Goal: Ask a question: Seek information or help from site administrators or community

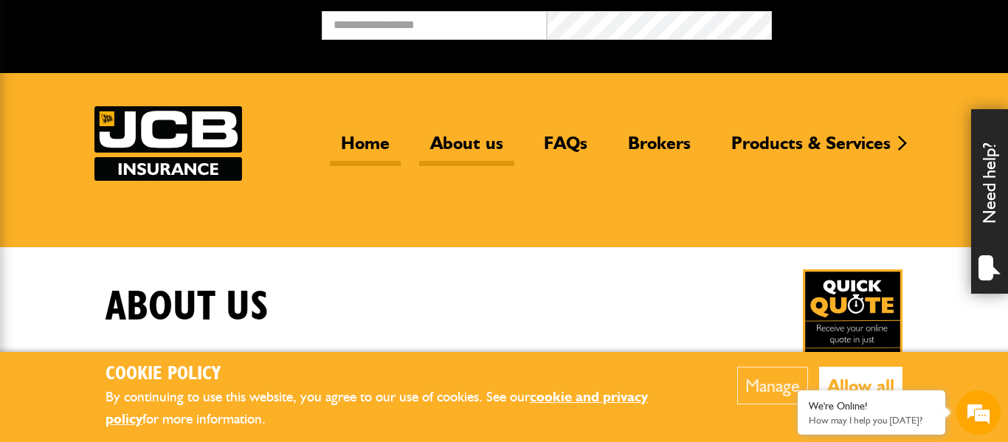
click at [359, 136] on link "Home" at bounding box center [365, 149] width 71 height 34
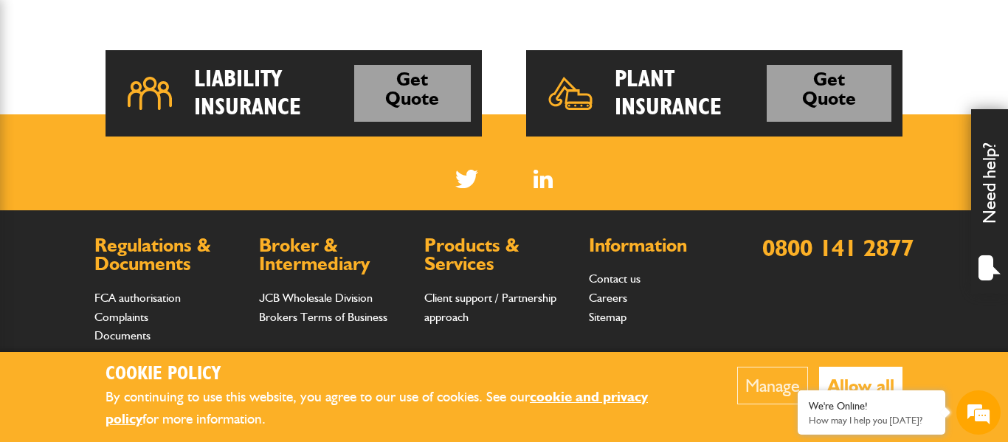
scroll to position [1159, 0]
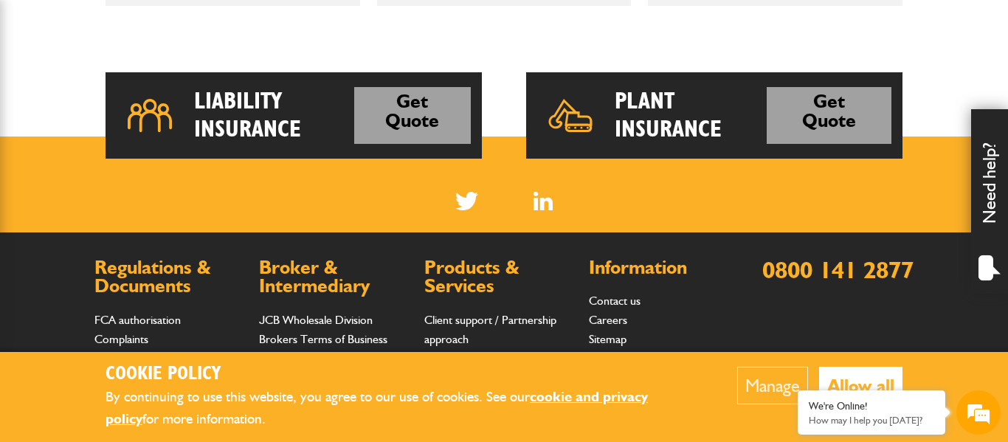
click at [853, 376] on button "Allow all" at bounding box center [860, 386] width 83 height 38
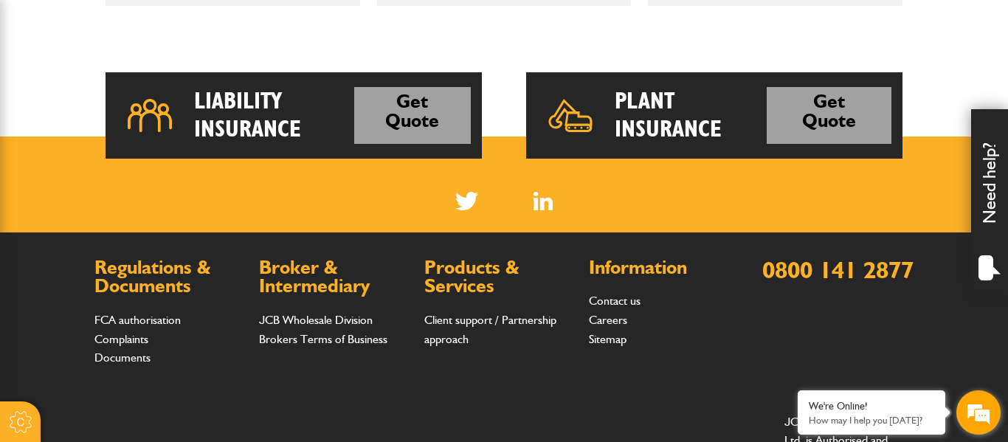
click at [986, 398] on em at bounding box center [978, 413] width 40 height 40
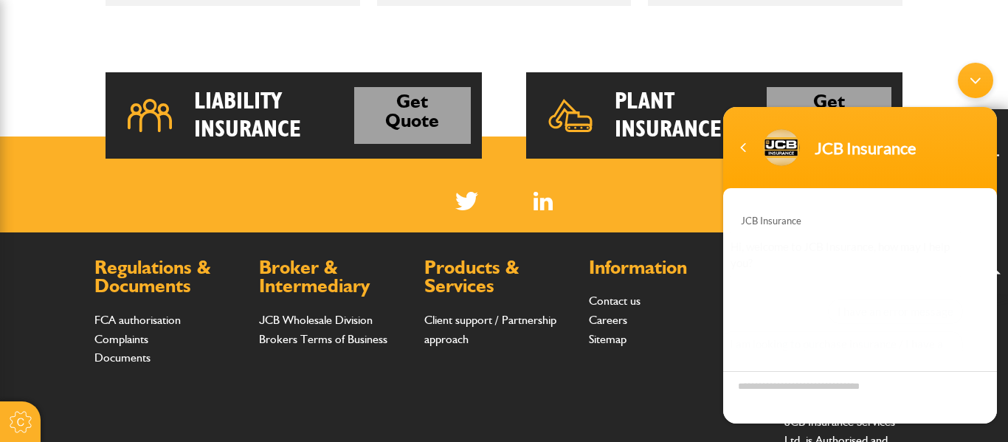
scroll to position [212, 0]
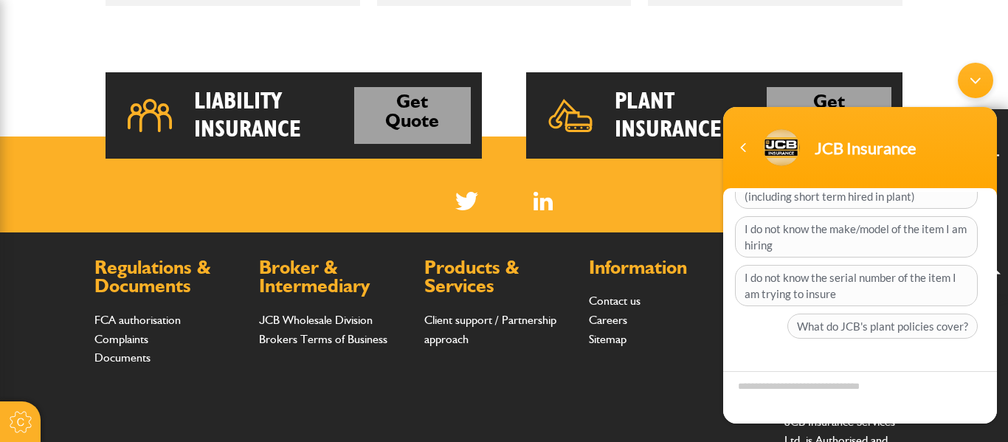
click at [829, 393] on textarea "Type your message and hit 'Enter'" at bounding box center [860, 396] width 274 height 52
click at [823, 389] on textarea "Type your message and hit 'Enter'" at bounding box center [860, 396] width 274 height 52
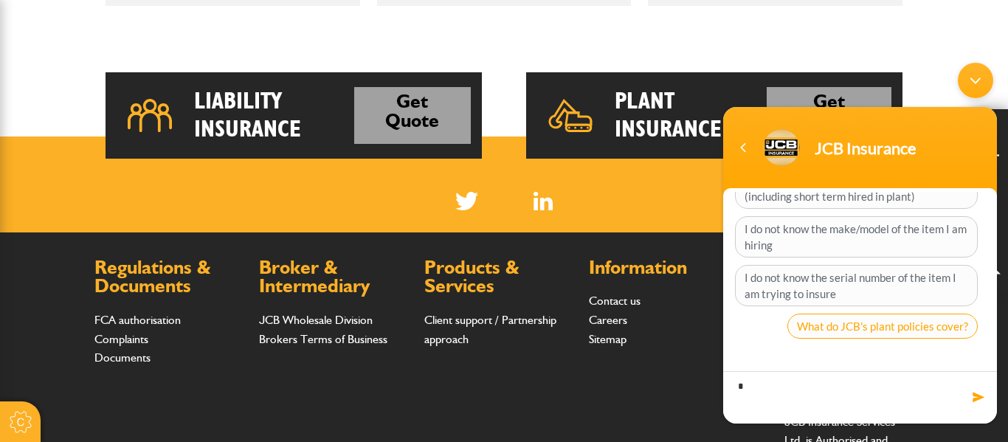
type textarea "*"
click at [940, 325] on span "What do JCB's plant policies cover?" at bounding box center [882, 325] width 190 height 25
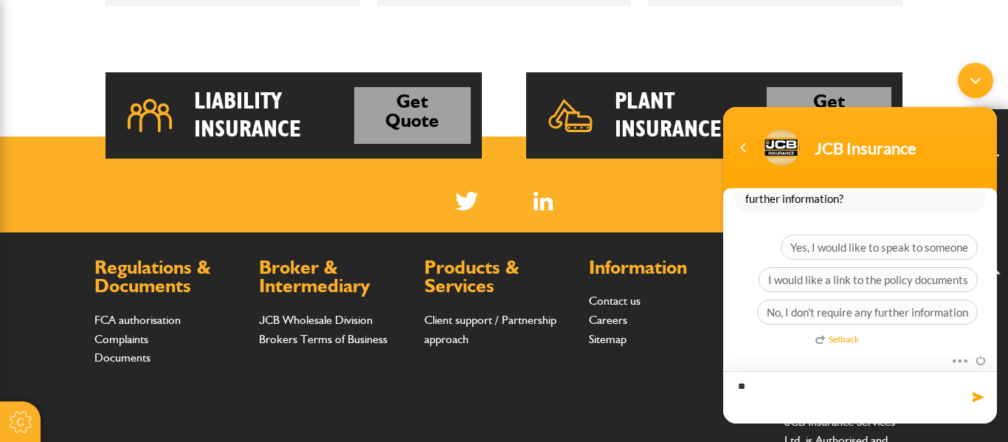
scroll to position [1307, 0]
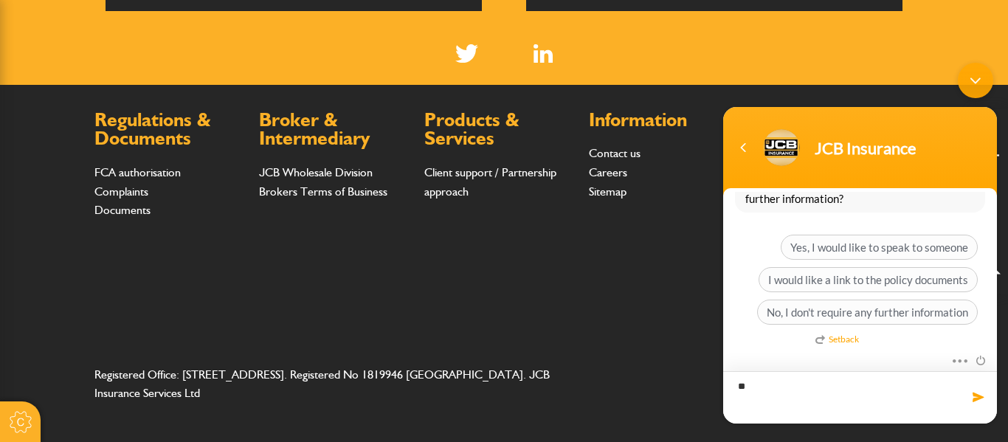
type textarea "**"
click at [982, 397] on span at bounding box center [978, 396] width 15 height 15
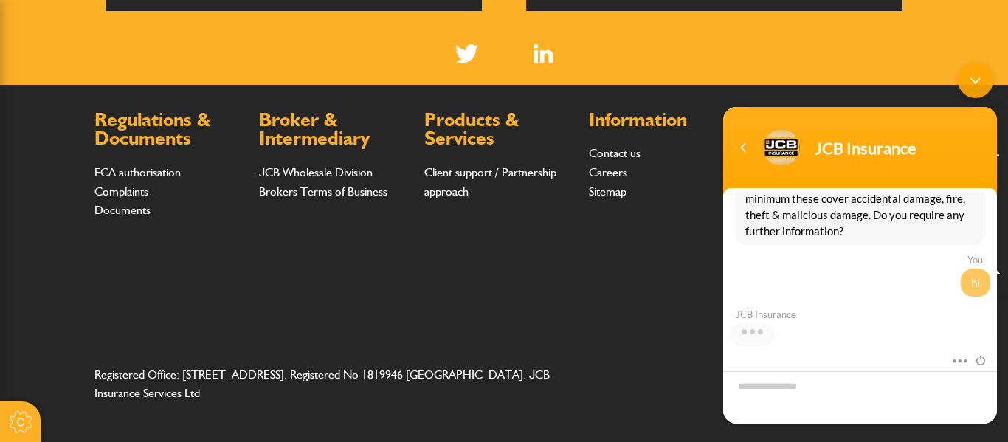
scroll to position [156, 0]
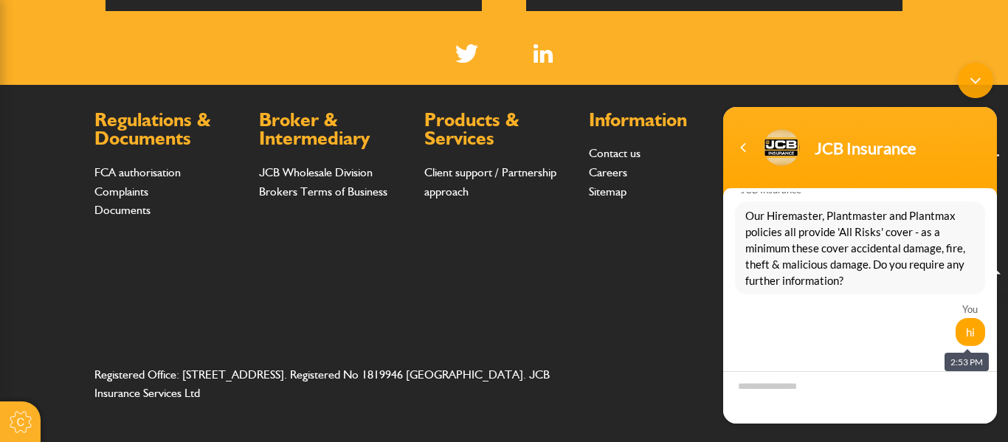
click at [961, 336] on div "hi" at bounding box center [970, 331] width 30 height 28
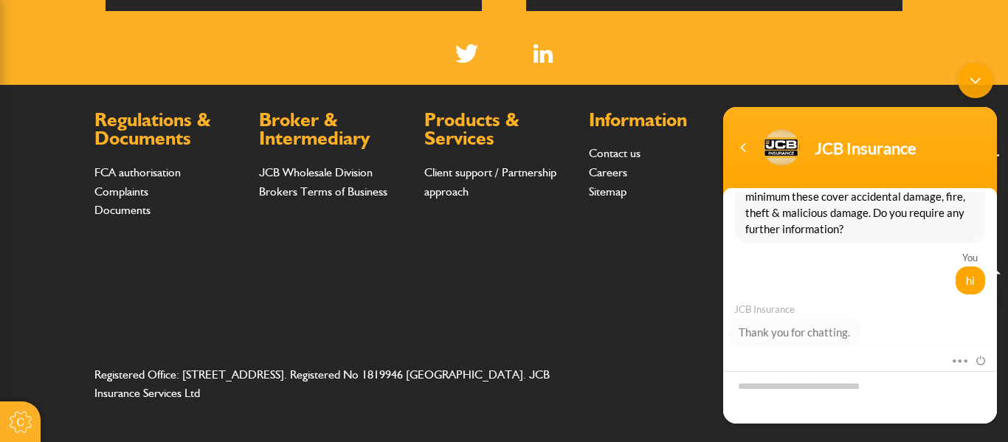
scroll to position [388, 0]
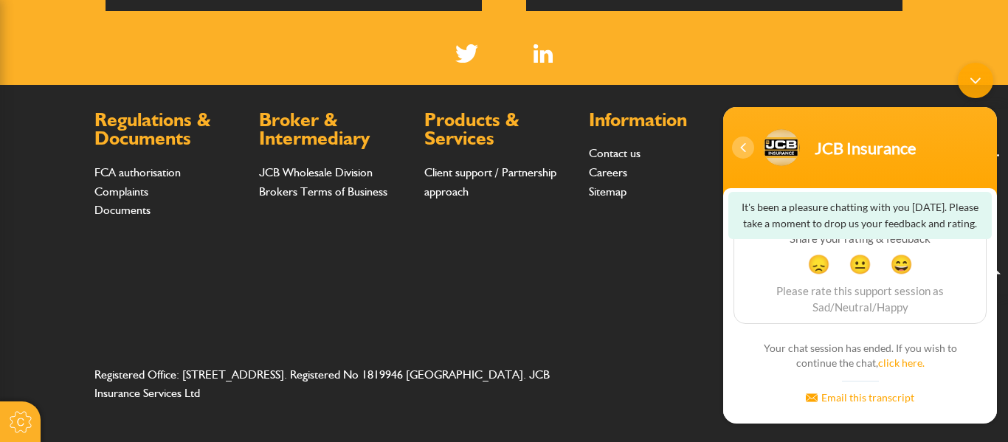
click at [741, 144] on div "Navigation go back" at bounding box center [743, 147] width 22 height 22
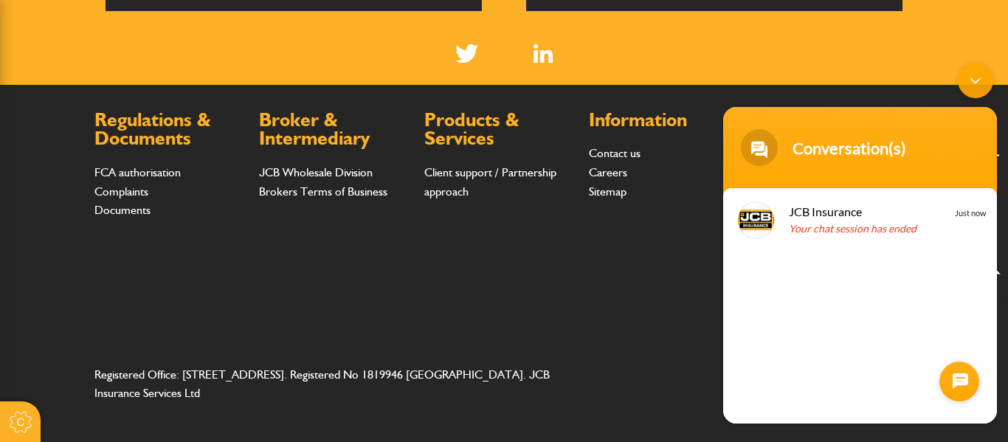
click at [944, 388] on div at bounding box center [959, 381] width 40 height 40
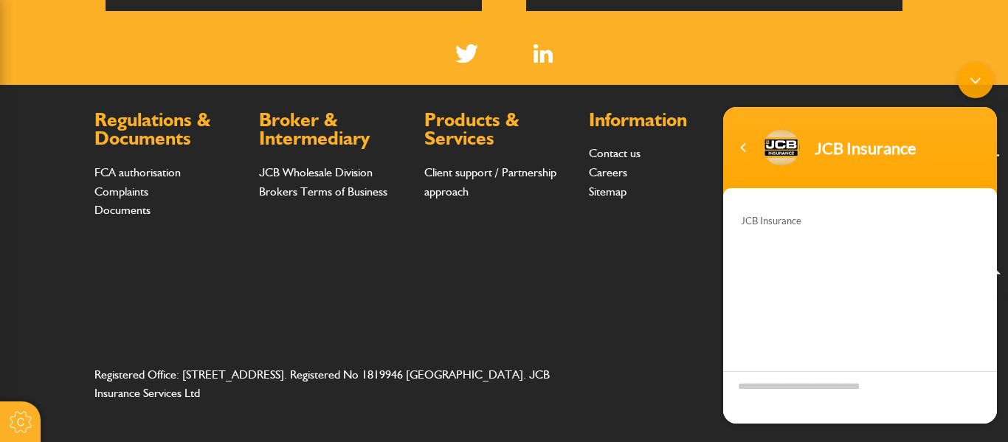
scroll to position [212, 0]
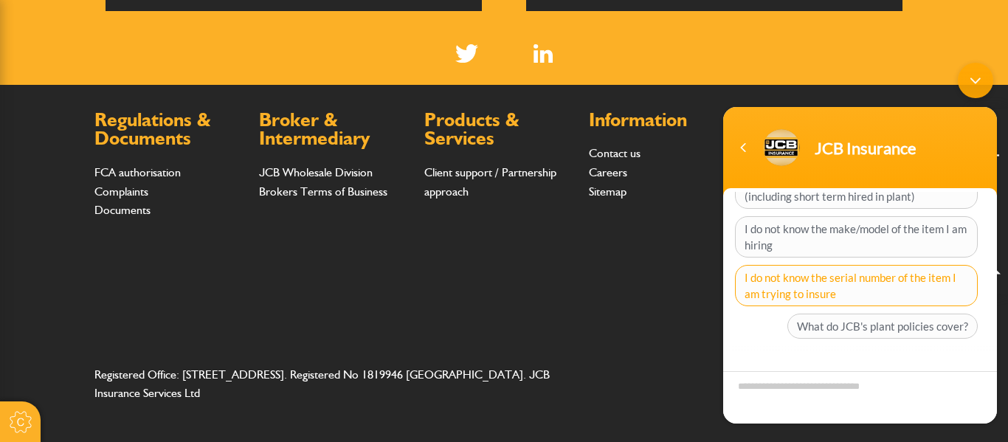
click at [878, 279] on span "I do not know the serial number of the item I am trying to insure" at bounding box center [856, 284] width 243 height 41
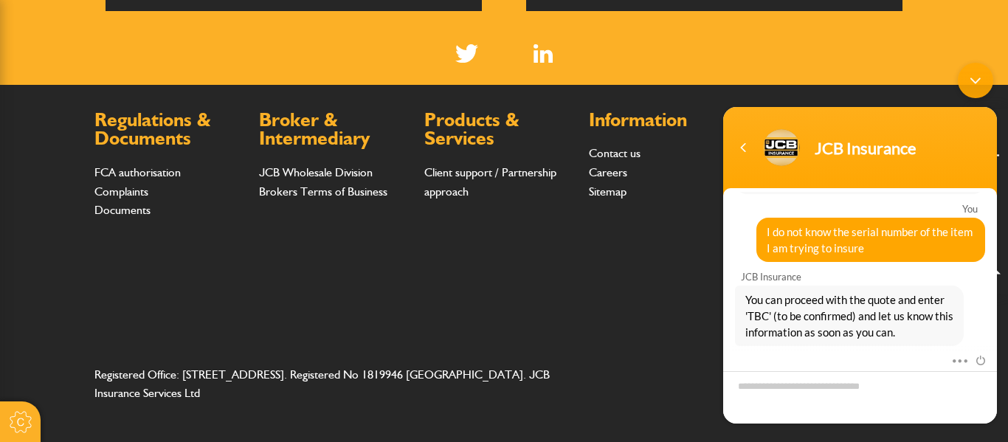
scroll to position [263, 0]
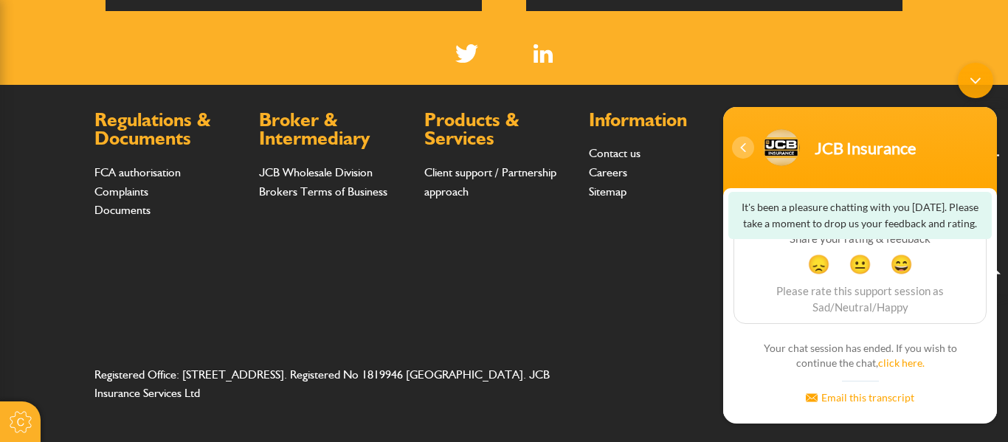
click at [747, 148] on div "Navigation go back" at bounding box center [743, 147] width 22 height 22
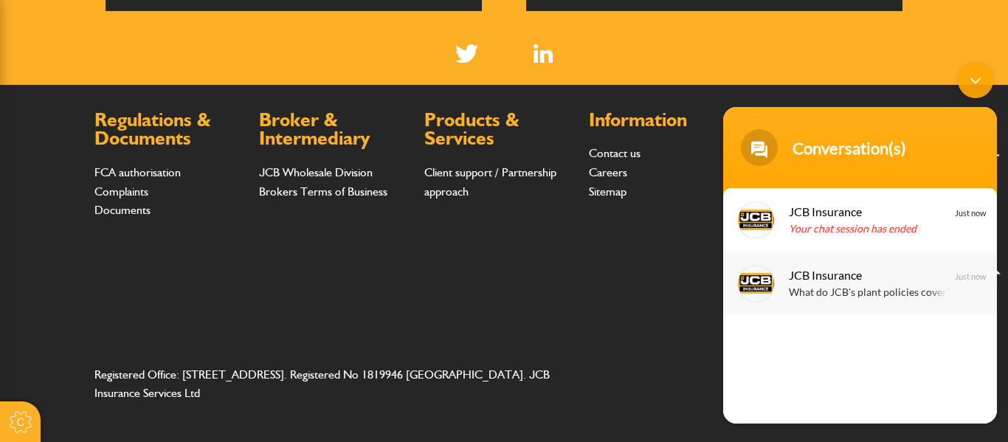
click at [888, 284] on div "What do JCB's plant policies cover?" at bounding box center [882, 292] width 186 height 17
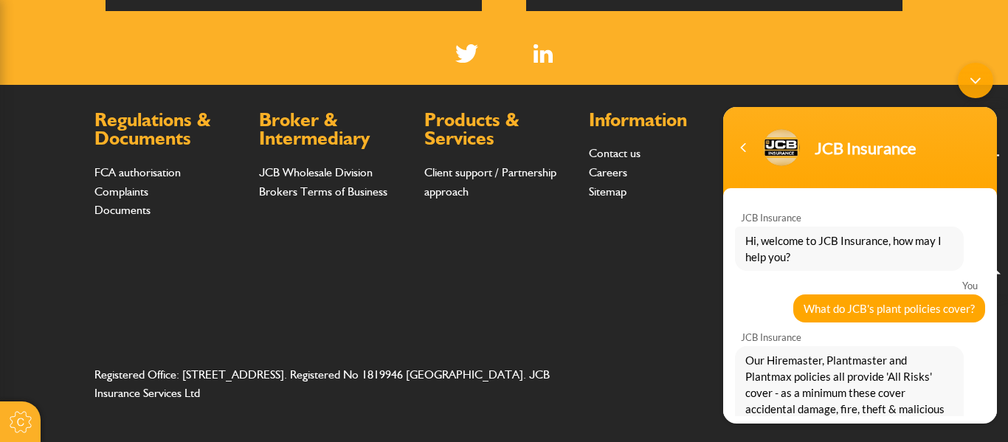
scroll to position [61, 0]
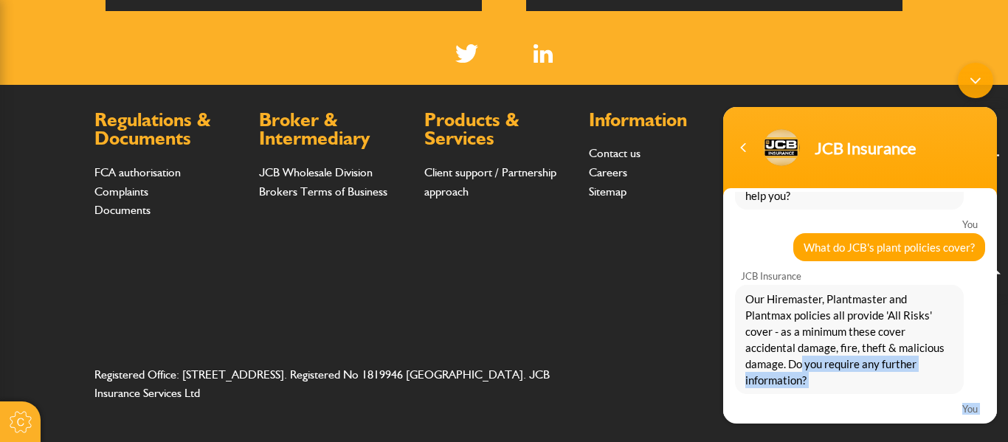
drag, startPoint x: 897, startPoint y: 423, endPoint x: 902, endPoint y: 355, distance: 68.1
click at [902, 355] on body "JCB Insurance JCB Insurance Hi, welcome to JCB Insurance, how may I help you? Y…" at bounding box center [860, 243] width 288 height 376
click at [966, 423] on span "hi" at bounding box center [970, 431] width 9 height 16
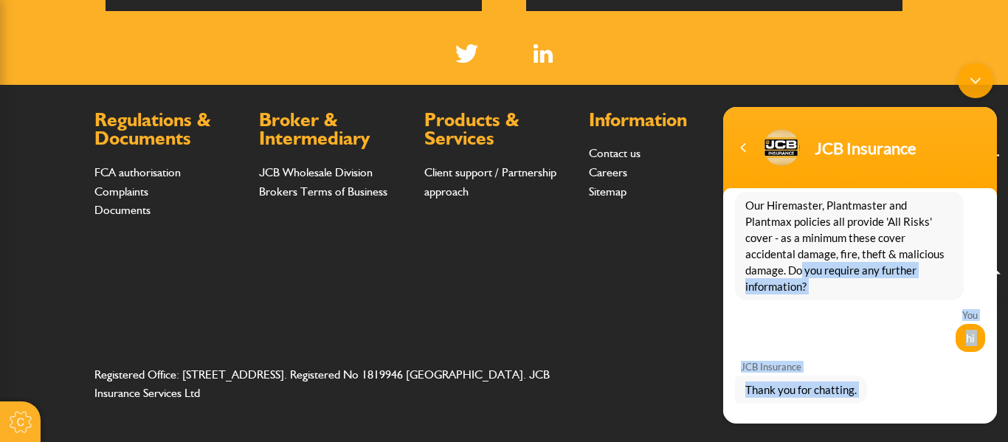
scroll to position [188, 0]
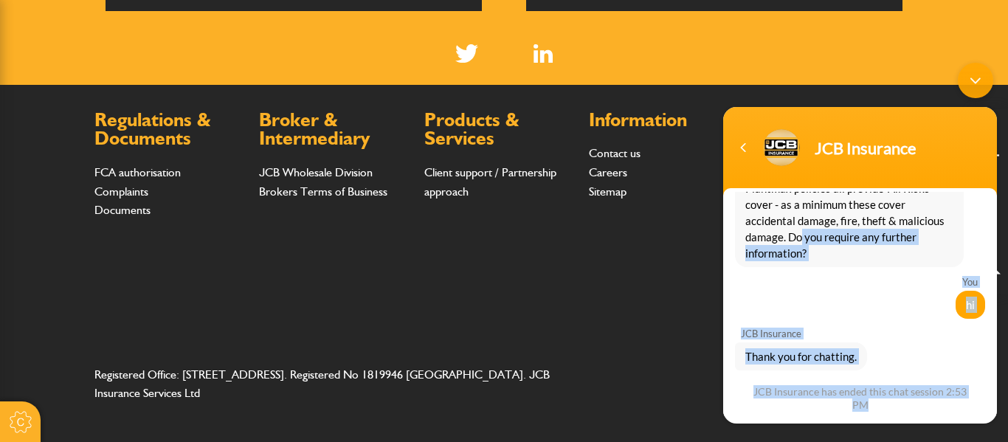
click at [940, 393] on div "JCB Insurance has ended this chat session 2:53 PM" at bounding box center [860, 397] width 222 height 27
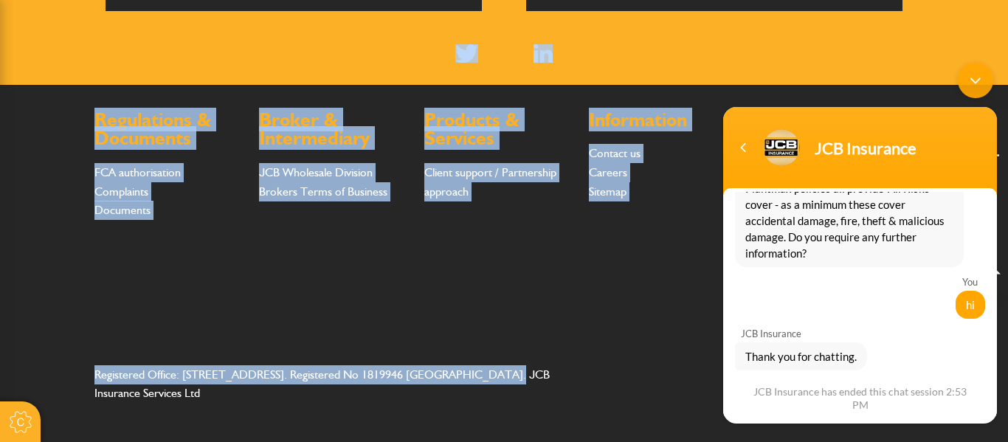
drag, startPoint x: 395, startPoint y: 35, endPoint x: 468, endPoint y: 253, distance: 229.6
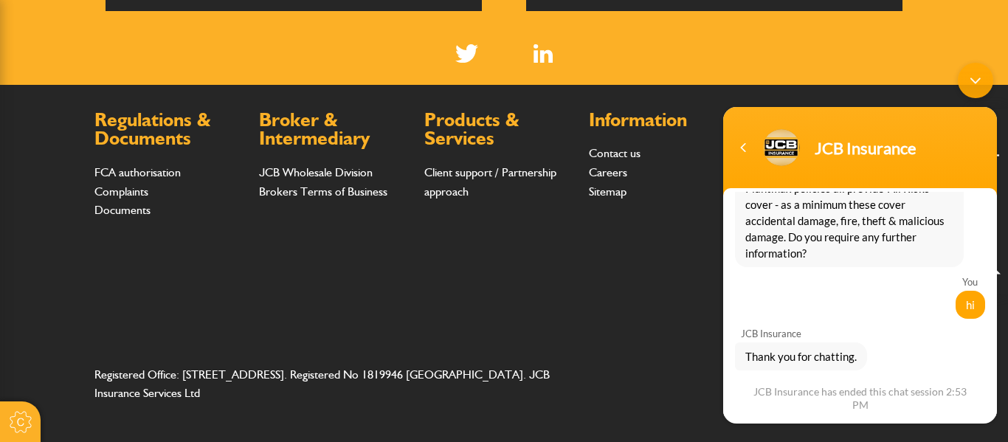
click at [391, 415] on footer "Regulations & Documents FCA authorisation Complaints Documents Broker & Interme…" at bounding box center [504, 263] width 1008 height 357
drag, startPoint x: 124, startPoint y: 383, endPoint x: 75, endPoint y: 387, distance: 48.8
click at [75, 387] on footer "Regulations & Documents FCA authorisation Complaints Documents Broker & Interme…" at bounding box center [504, 263] width 1008 height 357
click at [106, 377] on address "Registered Office: [STREET_ADDRESS]. Registered No 1819946 [GEOGRAPHIC_DATA]. J…" at bounding box center [334, 384] width 480 height 38
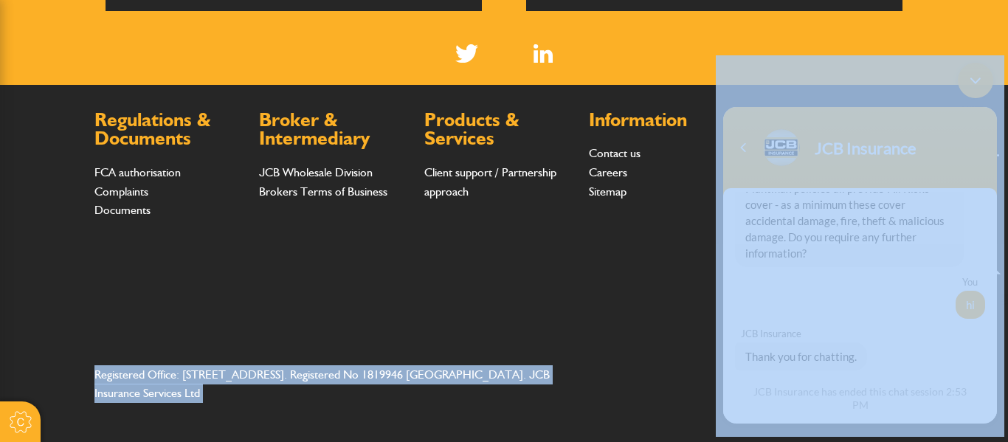
drag, startPoint x: 812, startPoint y: 432, endPoint x: 854, endPoint y: 327, distance: 113.6
click at [742, 152] on div "Navigation go back" at bounding box center [743, 147] width 22 height 22
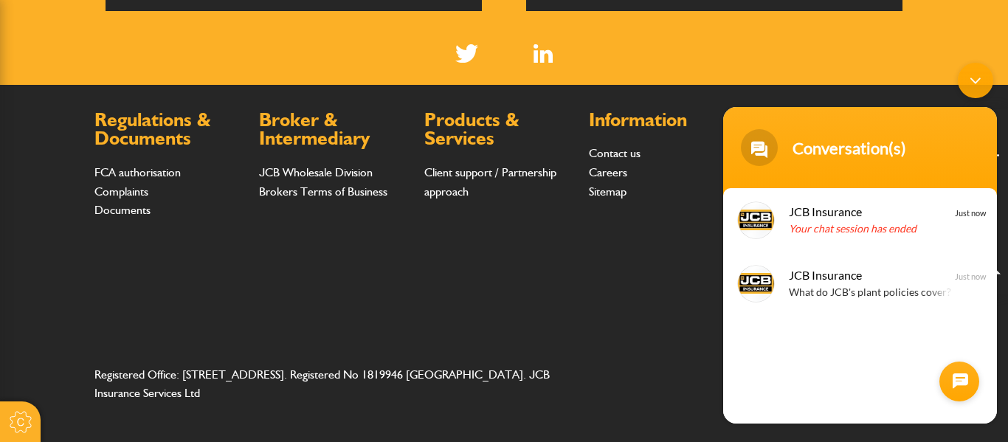
click at [742, 152] on span at bounding box center [759, 146] width 37 height 37
click at [965, 380] on div at bounding box center [959, 381] width 40 height 40
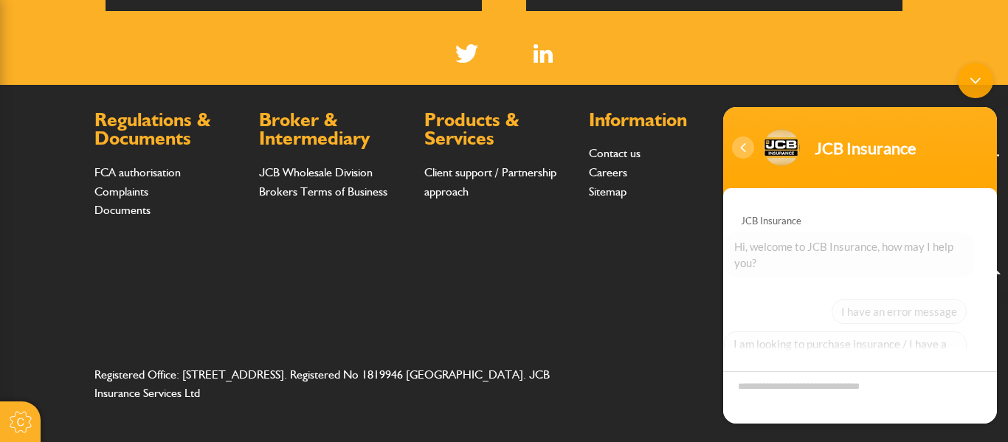
scroll to position [212, 0]
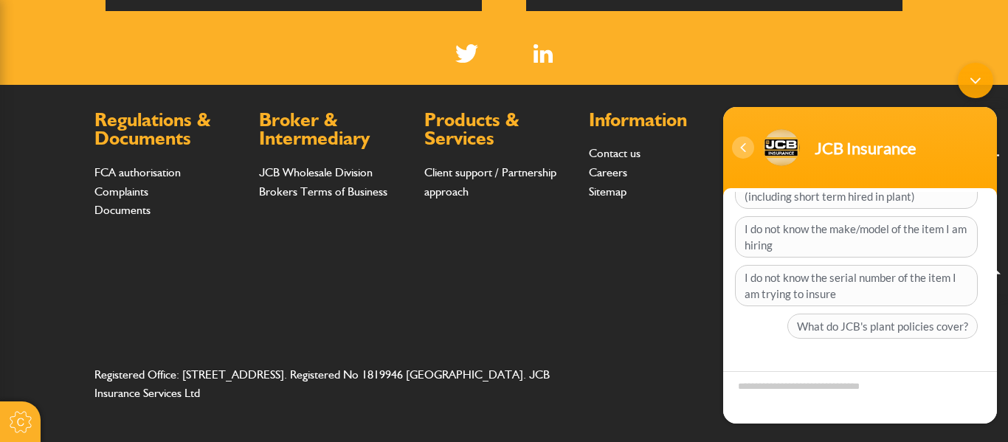
click at [741, 139] on div "Navigation go back" at bounding box center [743, 147] width 22 height 22
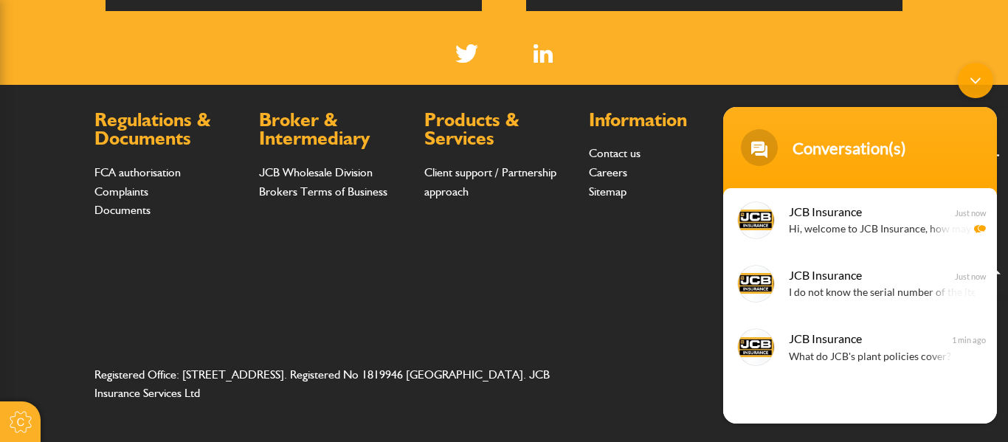
click at [760, 147] on span at bounding box center [759, 146] width 37 height 37
click at [982, 72] on div "Minimize live chat window" at bounding box center [975, 79] width 35 height 35
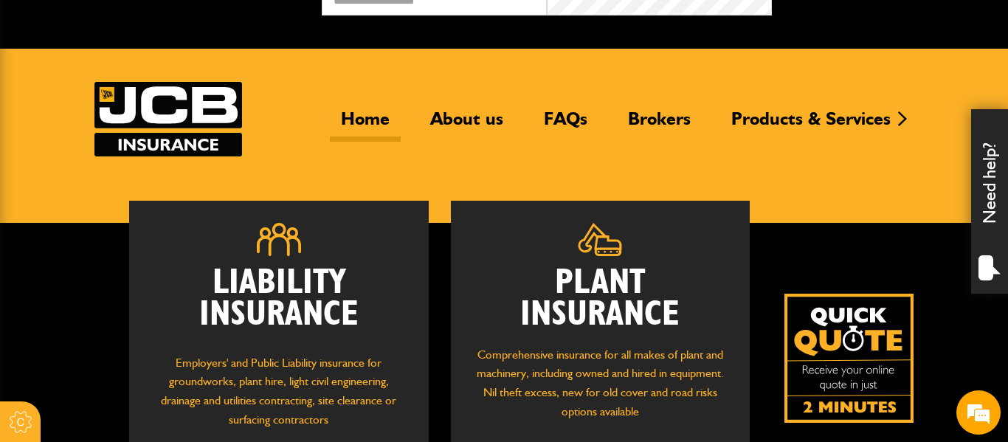
scroll to position [0, 0]
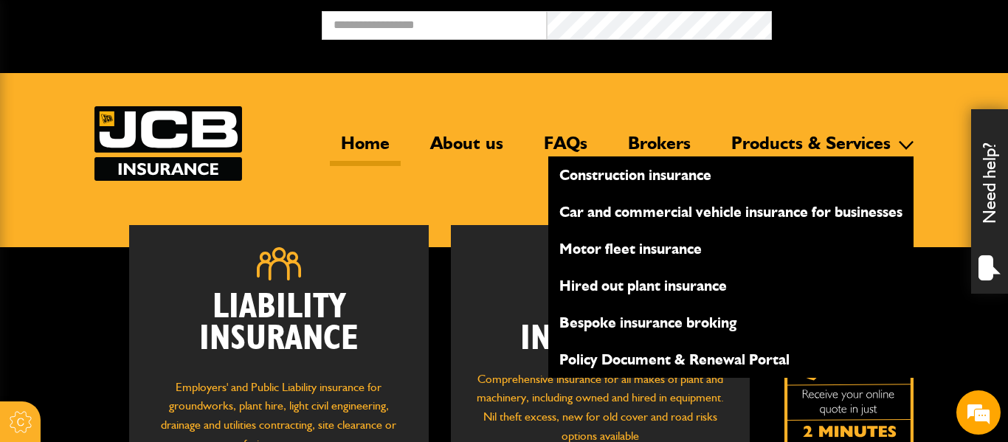
click at [826, 142] on link "Products & Services" at bounding box center [810, 149] width 181 height 34
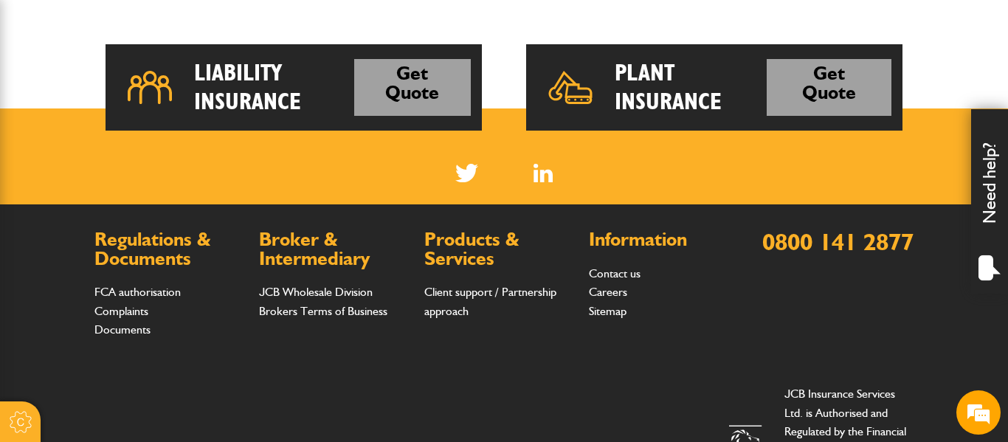
scroll to position [212, 0]
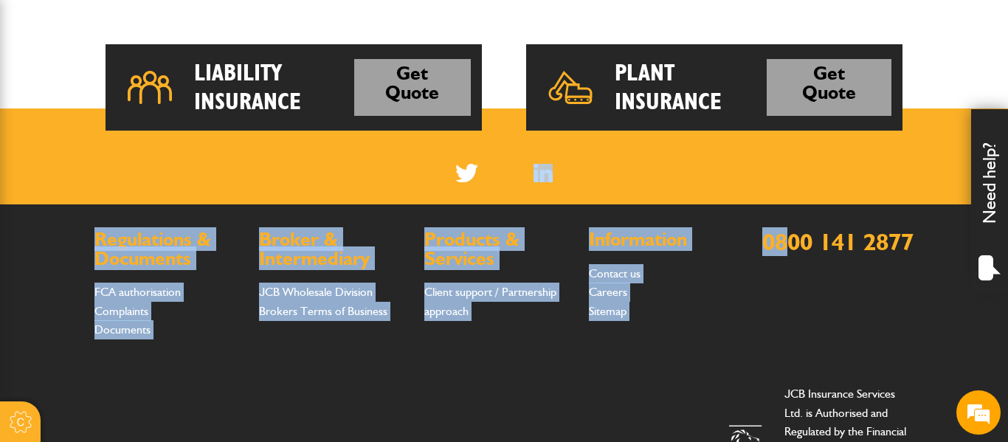
drag, startPoint x: 771, startPoint y: 148, endPoint x: 813, endPoint y: 243, distance: 104.7
click at [813, 243] on body "Cookie Options You can control which cookies we use with the form below. Please…" at bounding box center [504, 29] width 1008 height 1063
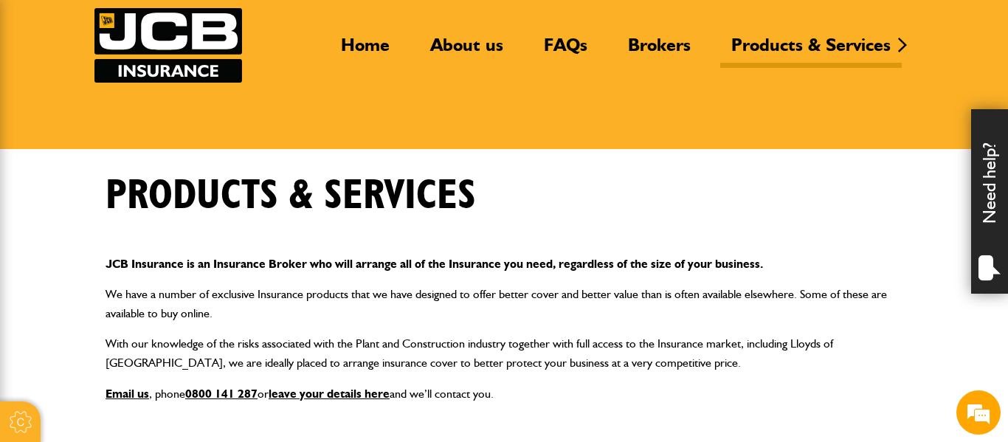
scroll to position [0, 0]
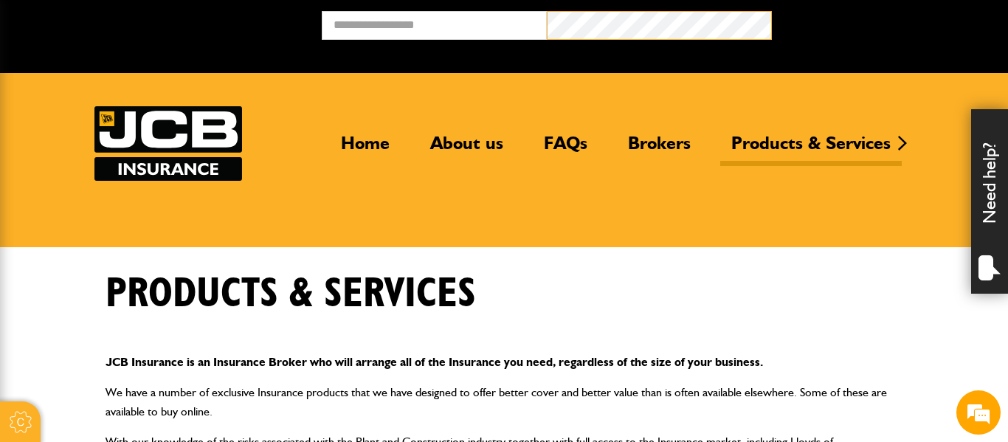
click at [772, 11] on button "Broker Login" at bounding box center [884, 22] width 225 height 23
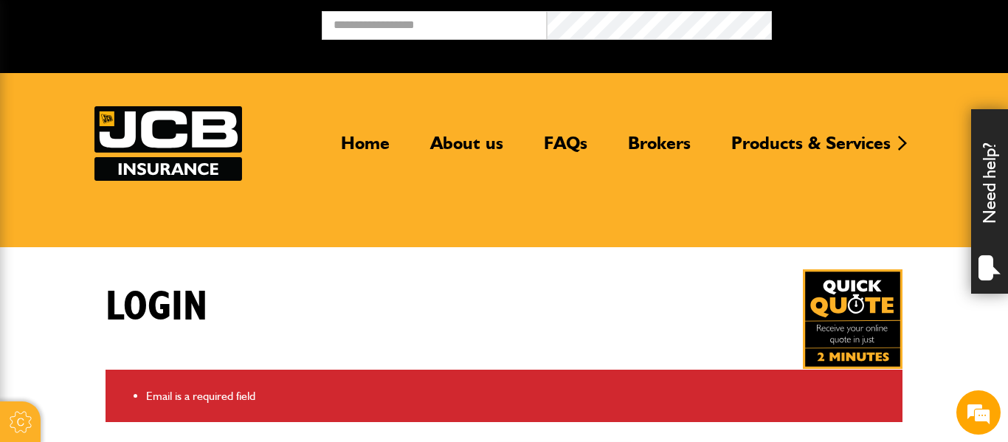
scroll to position [212, 0]
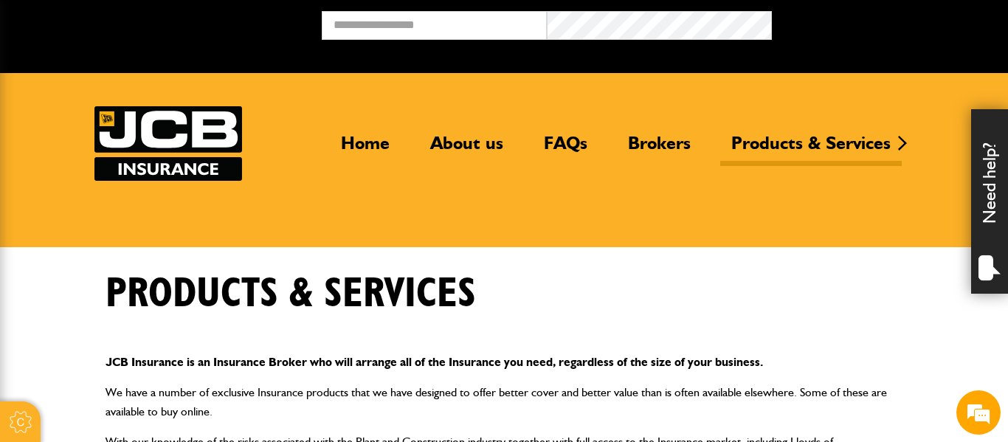
click at [998, 24] on div "Broker Login" at bounding box center [504, 31] width 1008 height 40
click at [364, 139] on link "Home" at bounding box center [365, 149] width 71 height 34
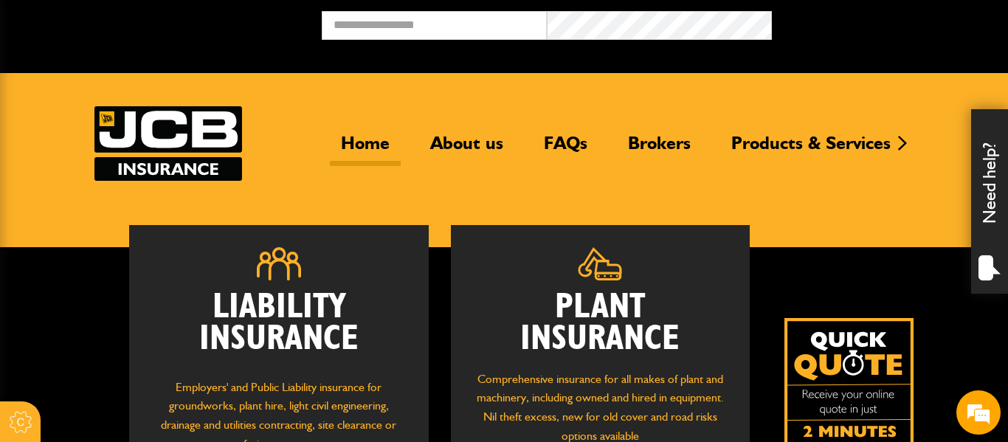
scroll to position [212, 0]
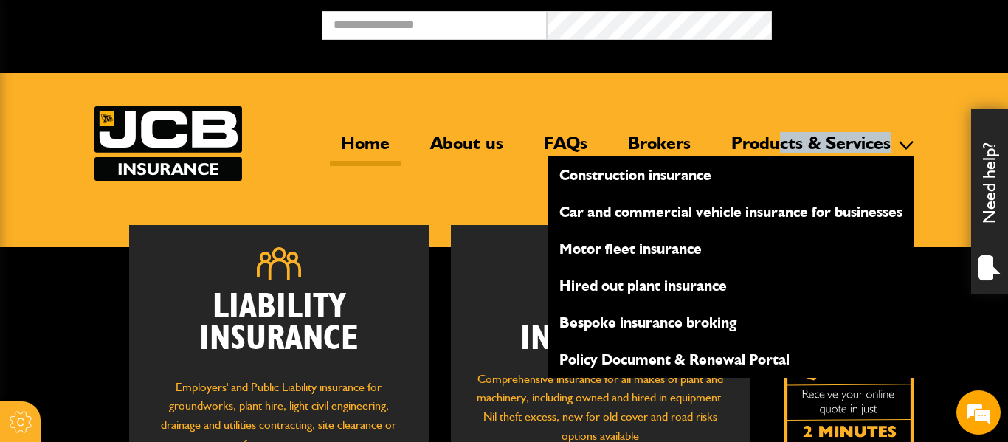
drag, startPoint x: 918, startPoint y: 142, endPoint x: 784, endPoint y: 143, distance: 134.3
click at [784, 143] on header "Home About us FAQs Brokers Products & Services Construction insurance Car and c…" at bounding box center [504, 160] width 1008 height 174
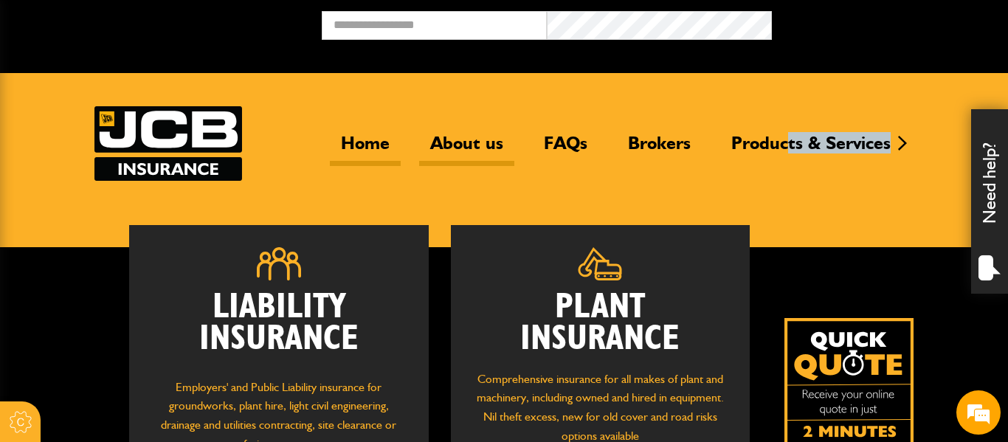
click at [475, 145] on link "About us" at bounding box center [466, 149] width 95 height 34
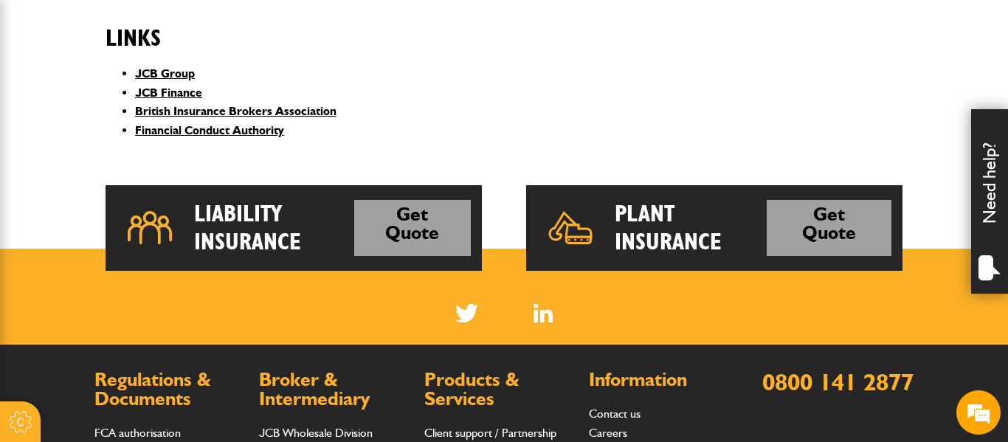
scroll to position [679, 0]
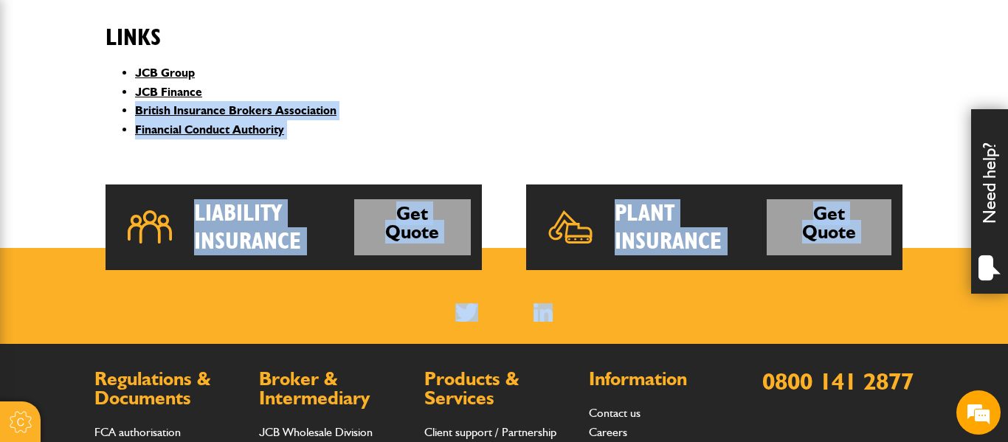
drag, startPoint x: 485, startPoint y: 86, endPoint x: 708, endPoint y: 255, distance: 278.6
click at [708, 255] on body "Cookie Options You can control which cookies we use with the form below. Please…" at bounding box center [504, 11] width 1008 height 1380
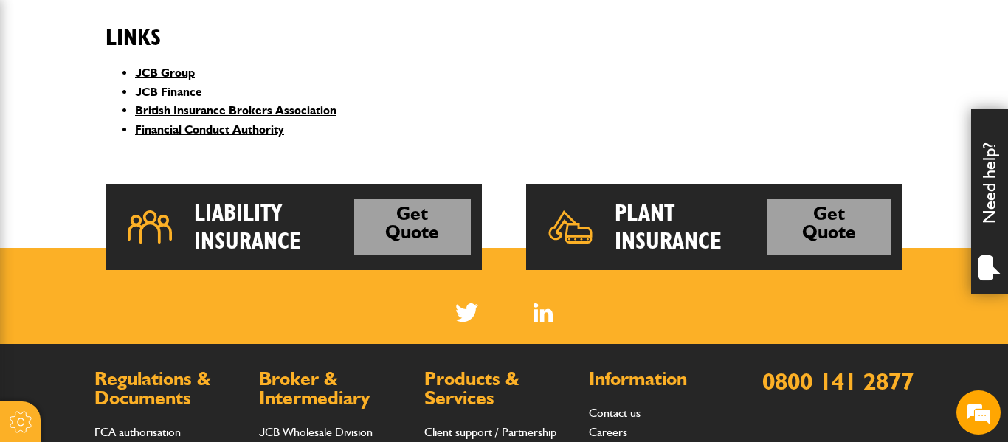
drag, startPoint x: 998, startPoint y: 319, endPoint x: 1004, endPoint y: 254, distance: 65.2
click at [1004, 254] on html "Cookie Options You can control which cookies we use with the form below. Please…" at bounding box center [504, 11] width 1008 height 1380
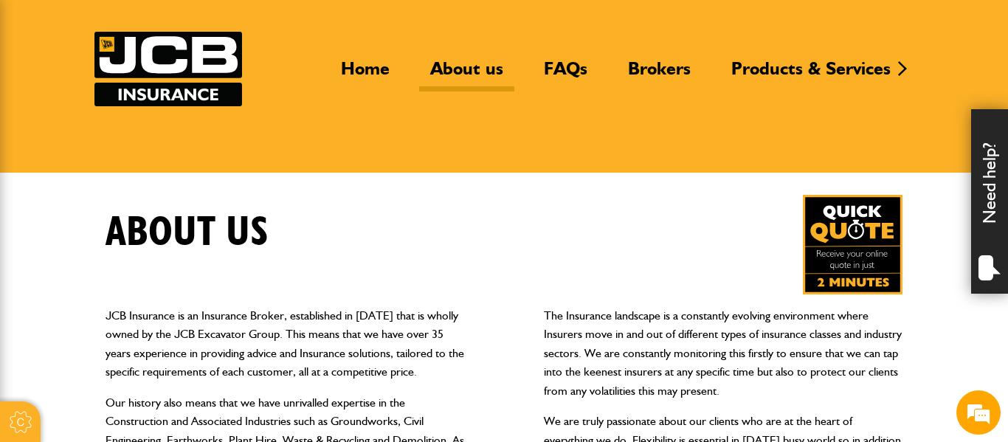
scroll to position [72, 0]
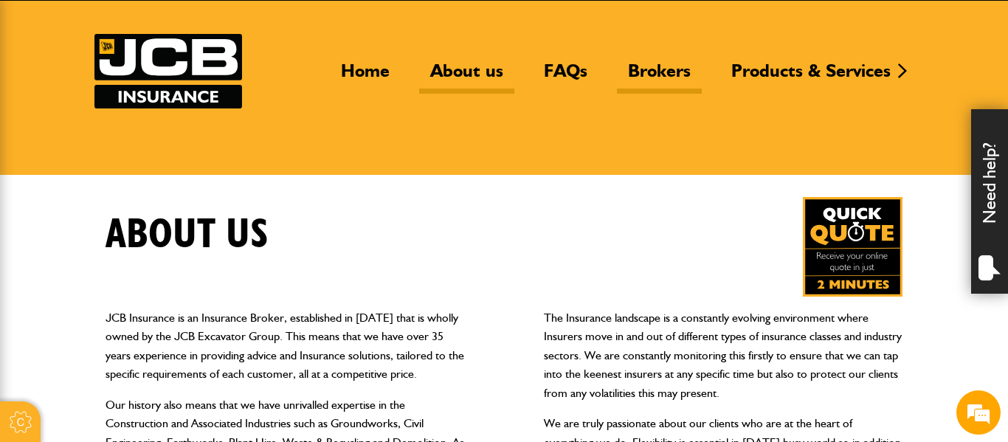
click at [648, 72] on link "Brokers" at bounding box center [659, 77] width 85 height 34
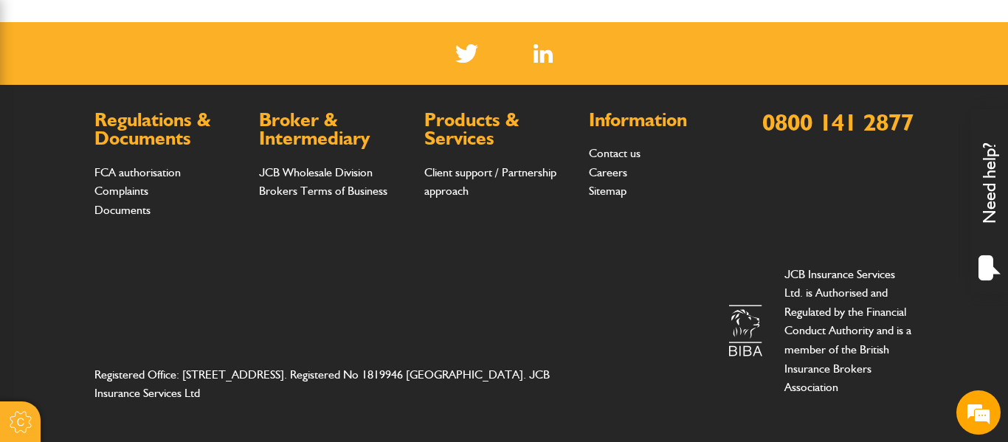
scroll to position [212, 0]
